Goal: Complete application form

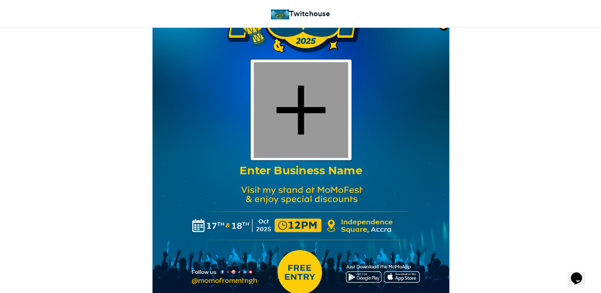
click at [300, 109] on div at bounding box center [300, 110] width 94 height 96
click at [299, 109] on div at bounding box center [300, 110] width 94 height 96
click at [299, 106] on div at bounding box center [300, 110] width 94 height 96
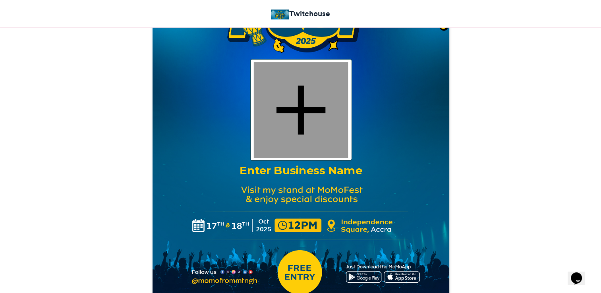
click at [299, 106] on div at bounding box center [300, 110] width 94 height 96
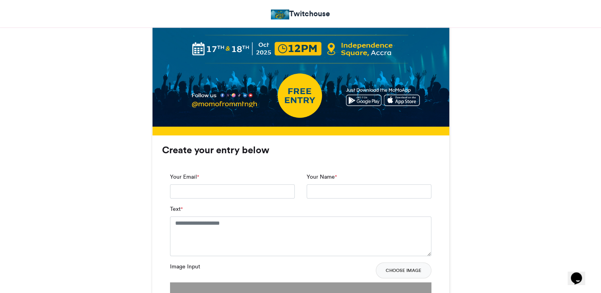
scroll to position [486, 0]
click at [181, 192] on input "Your Email *" at bounding box center [232, 191] width 125 height 14
type input "**********"
click at [318, 190] on input "Your Name *" at bounding box center [368, 191] width 125 height 14
type input "**********"
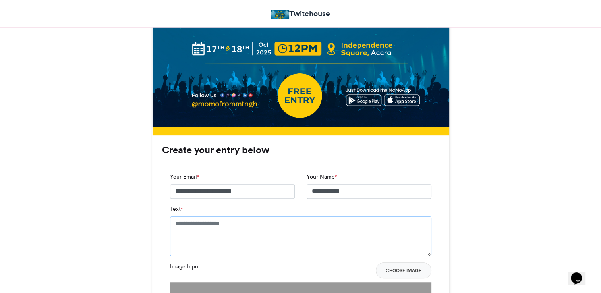
click at [184, 225] on textarea "Text *" at bounding box center [300, 236] width 261 height 40
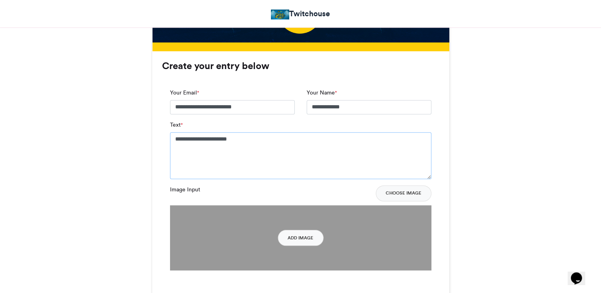
scroll to position [571, 0]
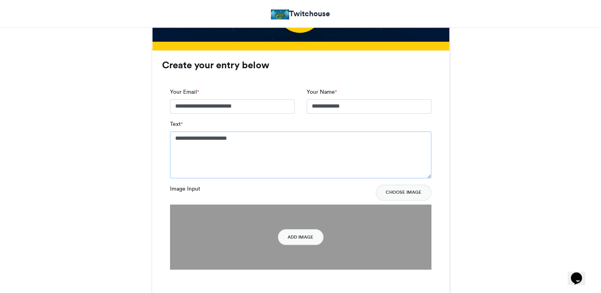
type textarea "**********"
click at [399, 191] on button "Choose Image" at bounding box center [404, 193] width 56 height 16
click at [187, 187] on label "Image Input" at bounding box center [185, 189] width 30 height 8
click at [179, 187] on label "Image Input" at bounding box center [185, 189] width 30 height 8
click at [303, 234] on button "Add Image" at bounding box center [300, 237] width 46 height 16
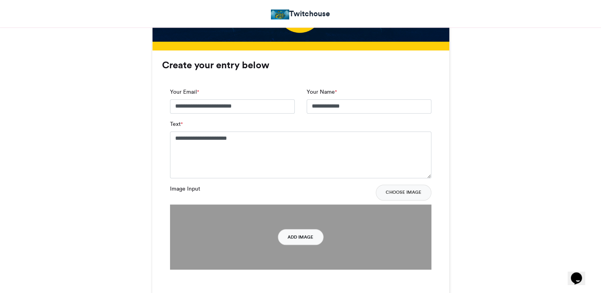
click at [303, 235] on button "Add Image" at bounding box center [300, 237] width 46 height 16
click at [186, 189] on label "Image Input" at bounding box center [185, 189] width 30 height 8
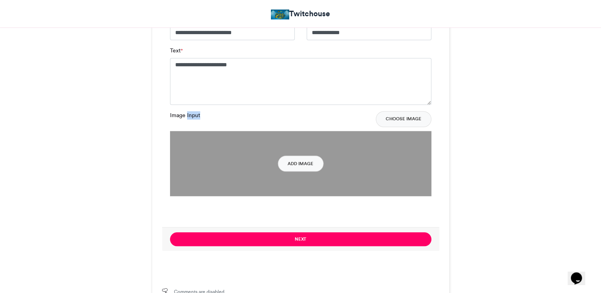
scroll to position [644, 0]
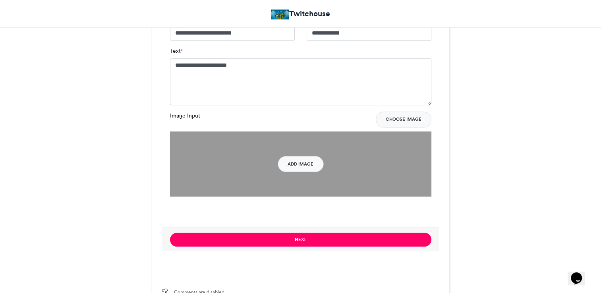
click at [326, 118] on div "Image Input Choose Image" at bounding box center [300, 120] width 261 height 16
click at [405, 120] on button "Choose Image" at bounding box center [404, 120] width 56 height 16
